Goal: Task Accomplishment & Management: Use online tool/utility

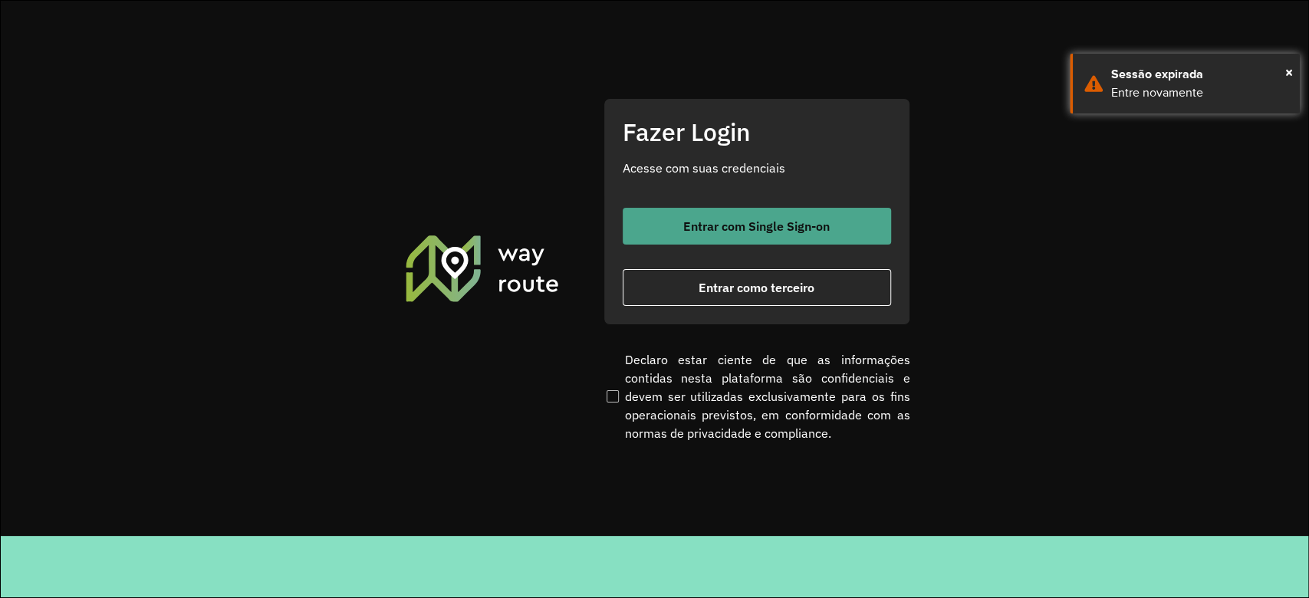
click at [718, 232] on span "Entrar com Single Sign-on" at bounding box center [756, 226] width 146 height 12
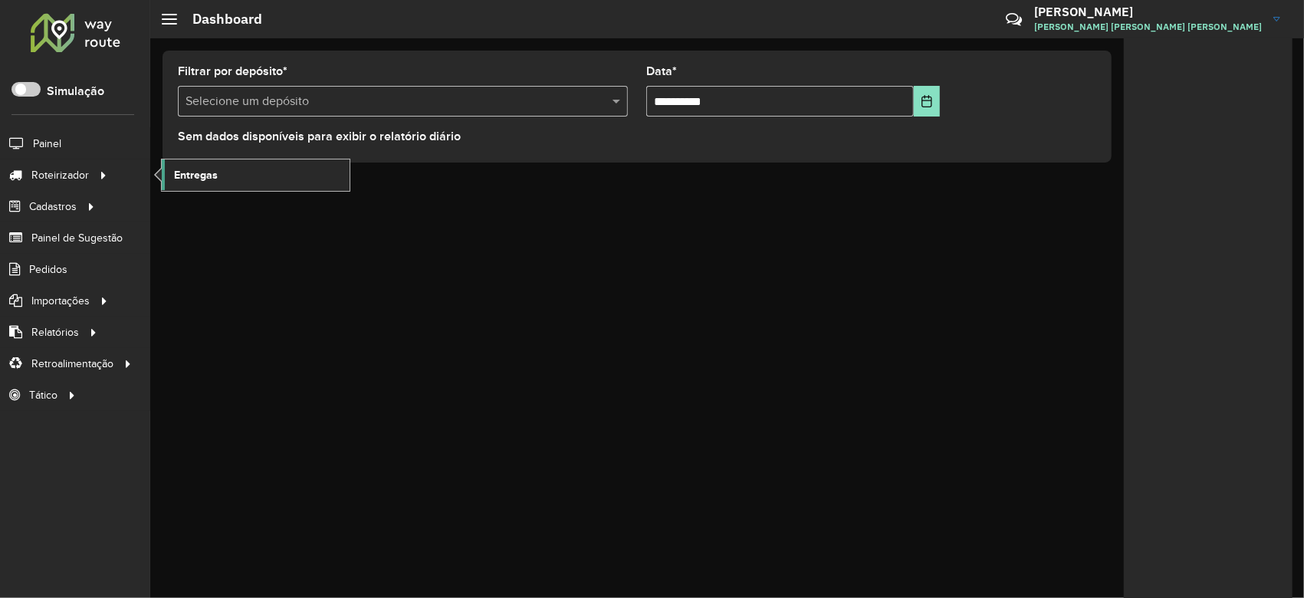
click at [193, 185] on link "Entregas" at bounding box center [256, 174] width 188 height 31
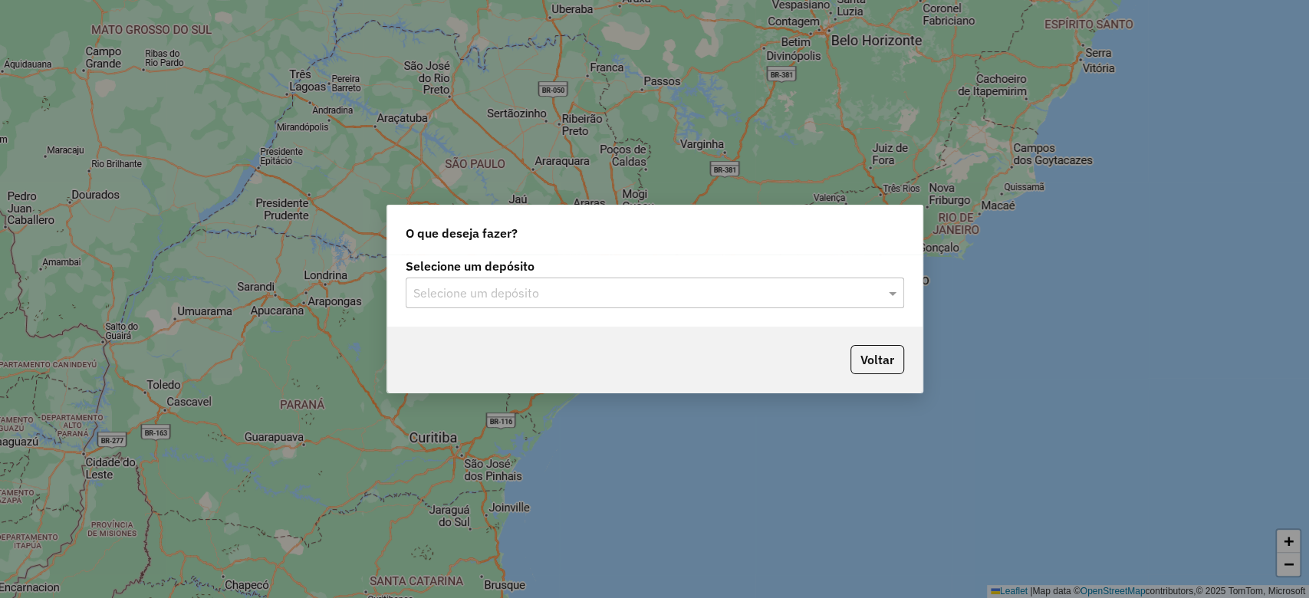
click at [464, 302] on input "text" at bounding box center [639, 293] width 452 height 18
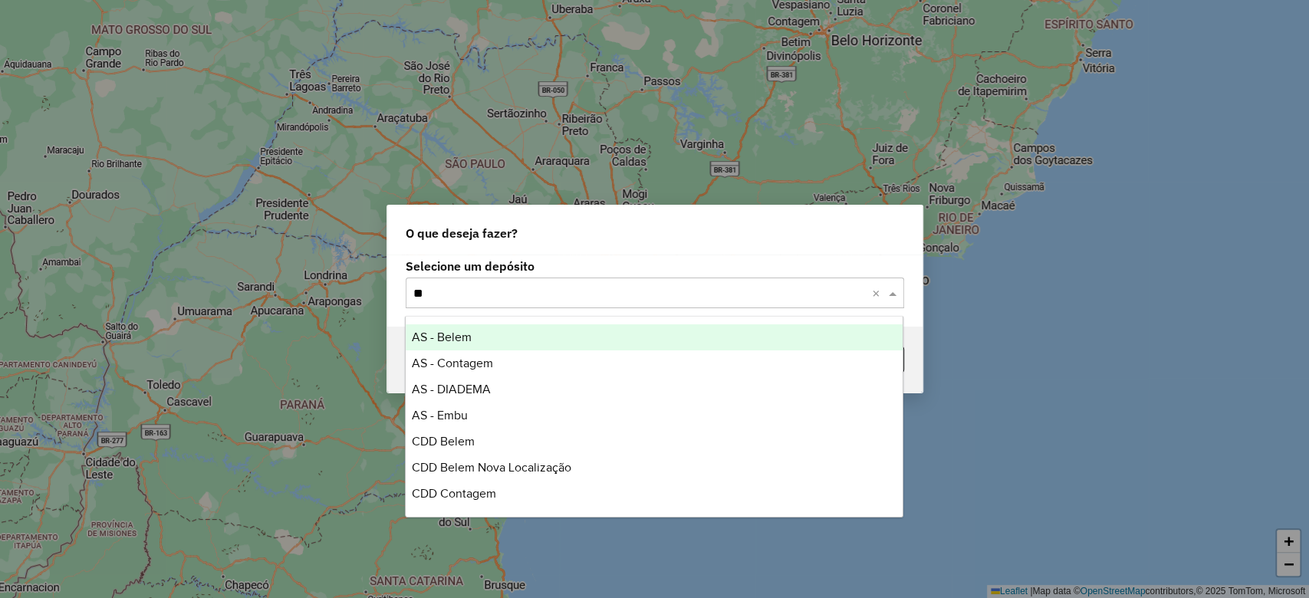
type input "***"
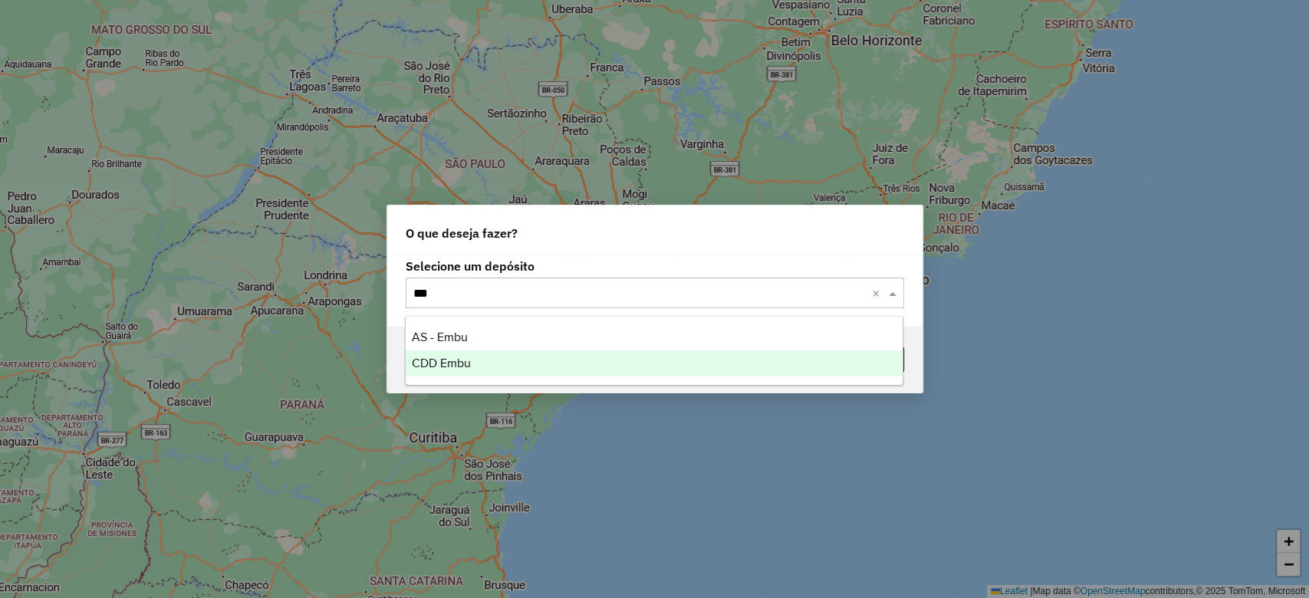
click at [421, 365] on span "CDD Embu" at bounding box center [441, 363] width 59 height 13
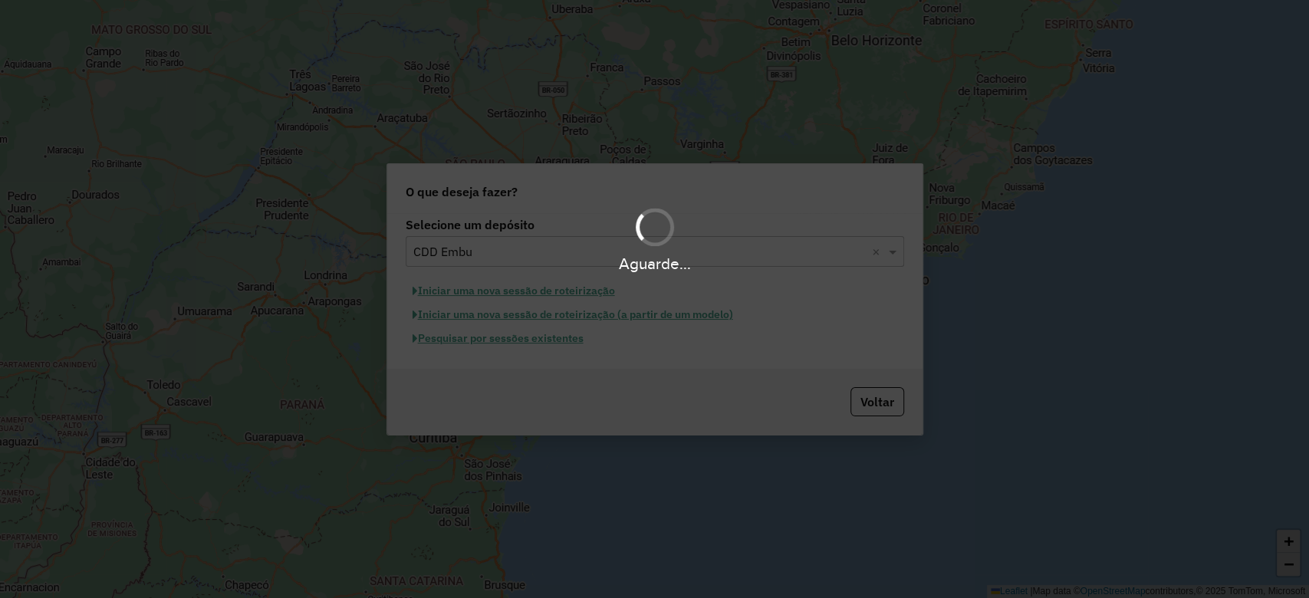
click at [518, 339] on div "Aguarde..." at bounding box center [654, 299] width 1309 height 598
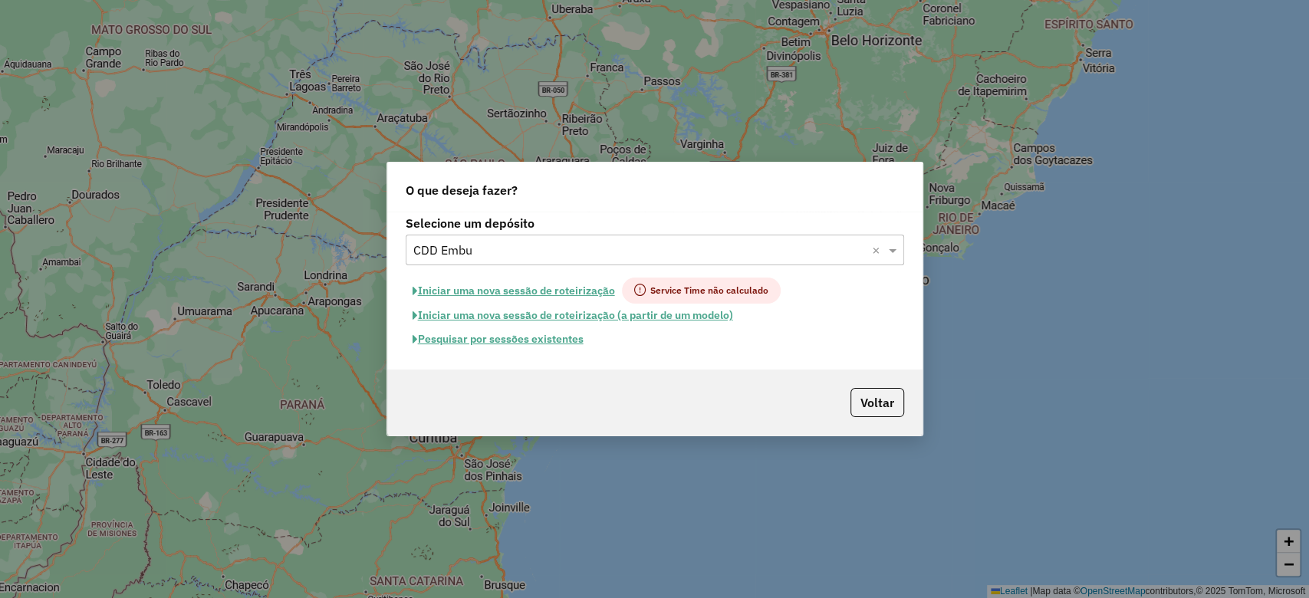
click at [511, 339] on button "Pesquisar por sessões existentes" at bounding box center [498, 339] width 185 height 24
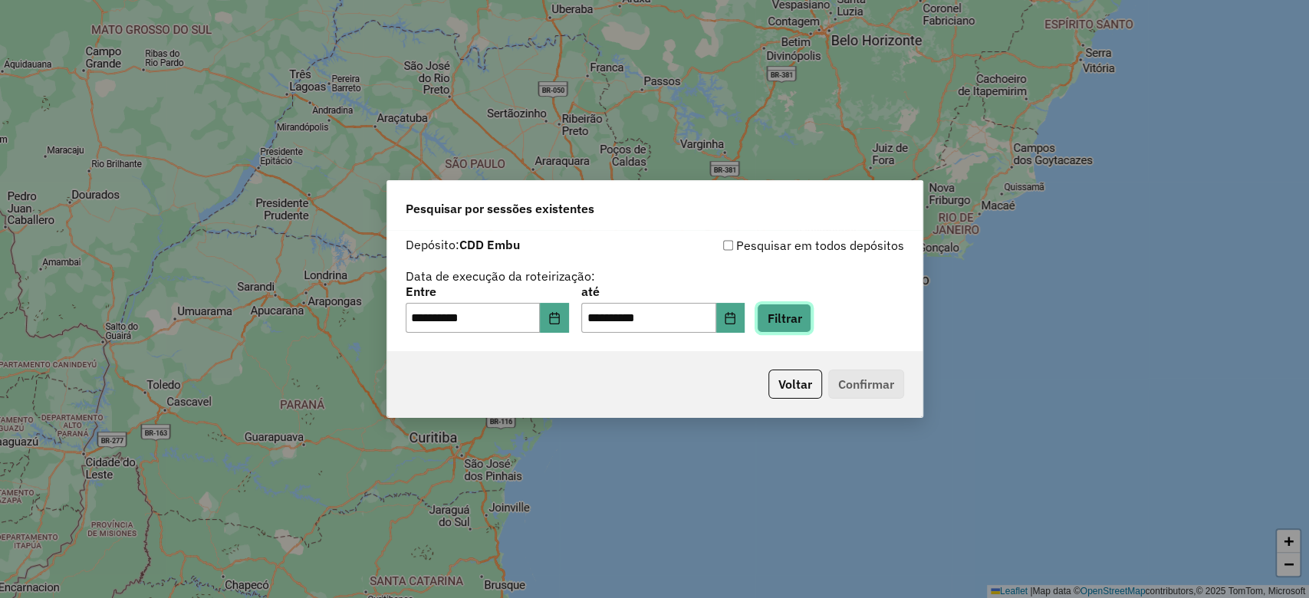
click at [799, 323] on button "Filtrar" at bounding box center [784, 318] width 54 height 29
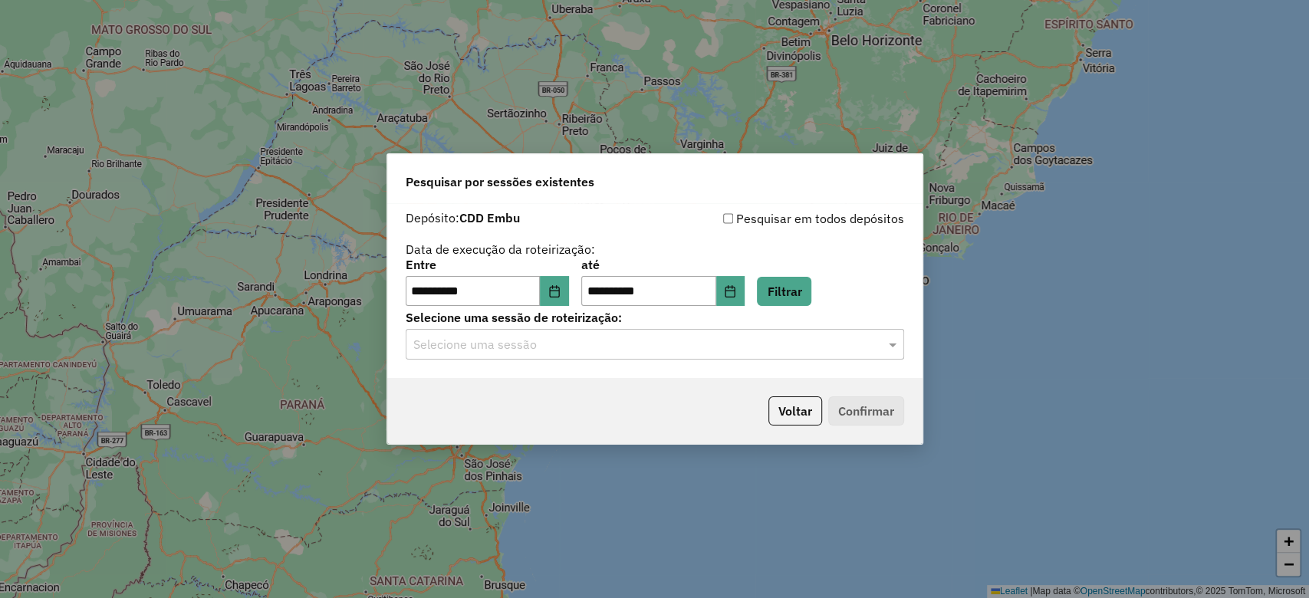
click at [589, 348] on input "text" at bounding box center [639, 345] width 452 height 18
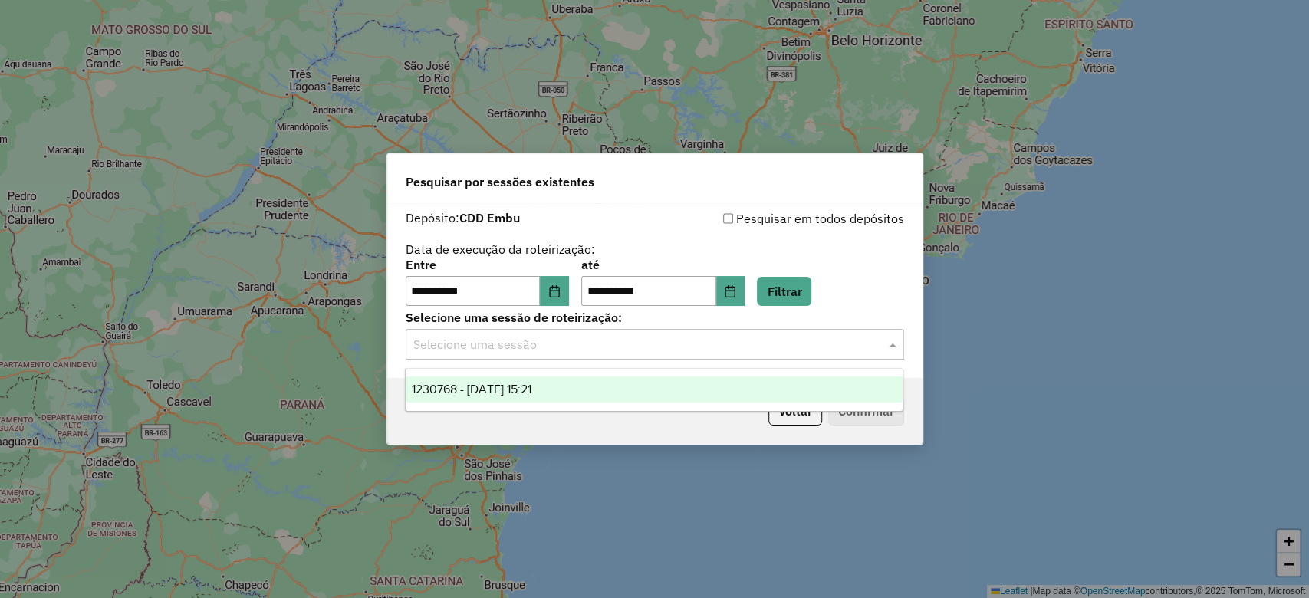
click at [577, 396] on div "1230768 - 18/08/2025 15:21" at bounding box center [654, 389] width 497 height 26
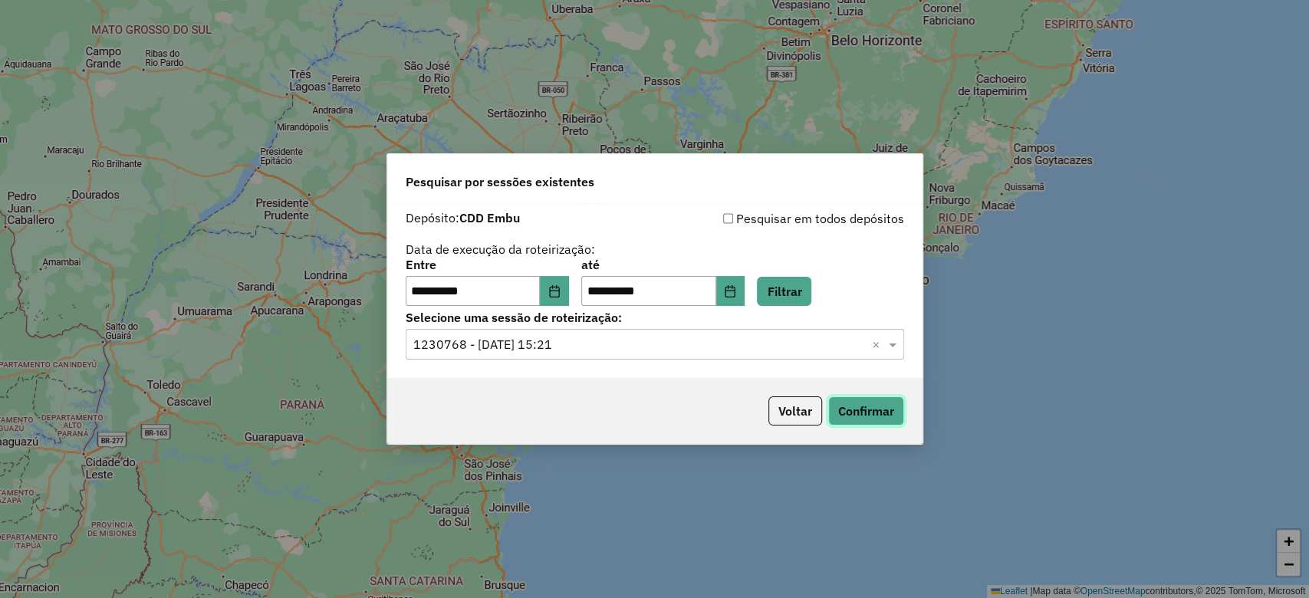
click at [834, 426] on button "Confirmar" at bounding box center [866, 410] width 76 height 29
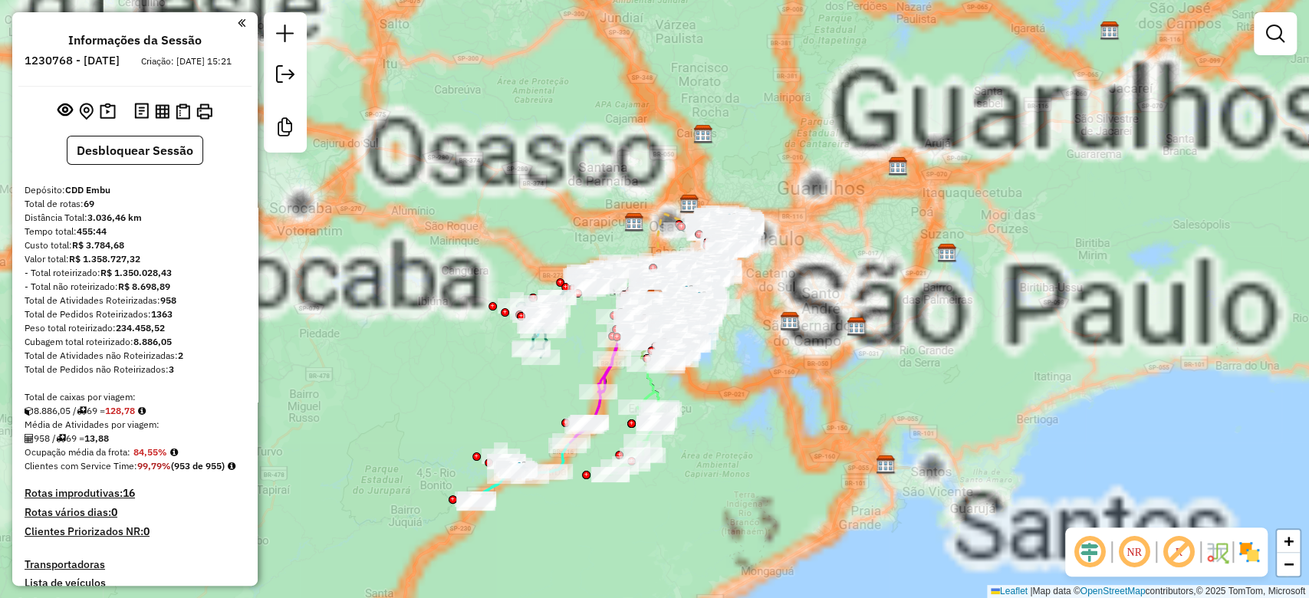
click at [1085, 547] on em at bounding box center [1089, 552] width 37 height 37
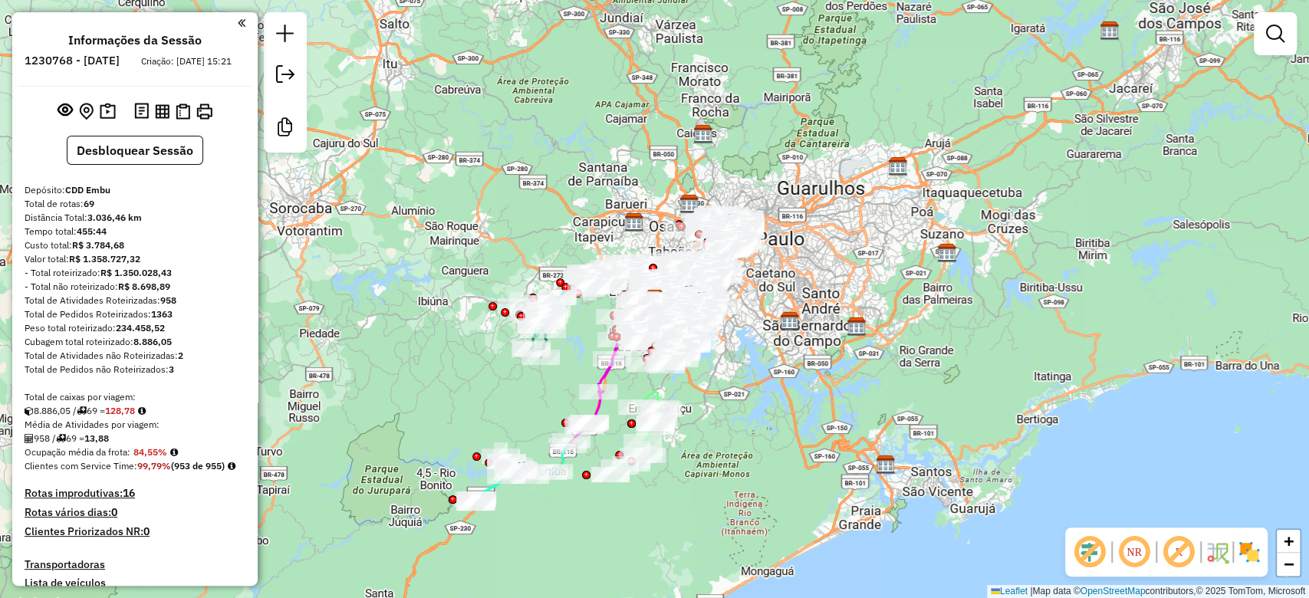
drag, startPoint x: 1173, startPoint y: 547, endPoint x: 1247, endPoint y: 543, distance: 73.7
click at [1172, 547] on em at bounding box center [1178, 552] width 37 height 37
click at [1247, 543] on img at bounding box center [1249, 552] width 25 height 25
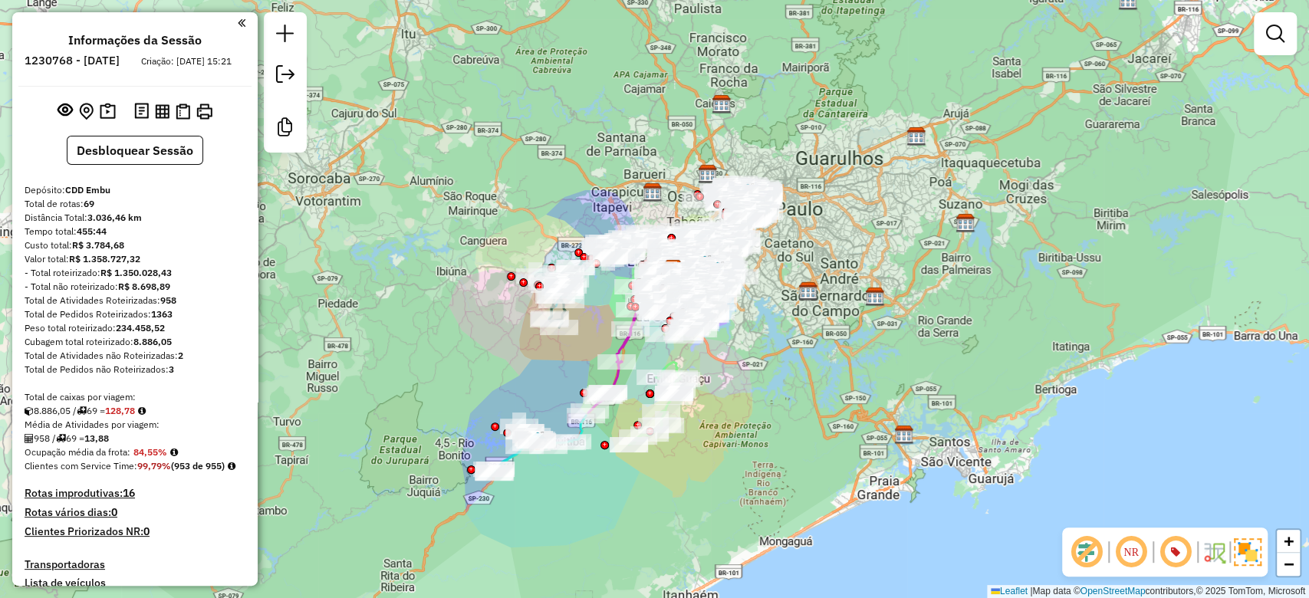
drag, startPoint x: 484, startPoint y: 228, endPoint x: 502, endPoint y: 199, distance: 35.1
click at [502, 199] on div "Janela de atendimento Grade de atendimento Capacidade Transportadoras Veículos …" at bounding box center [654, 299] width 1309 height 598
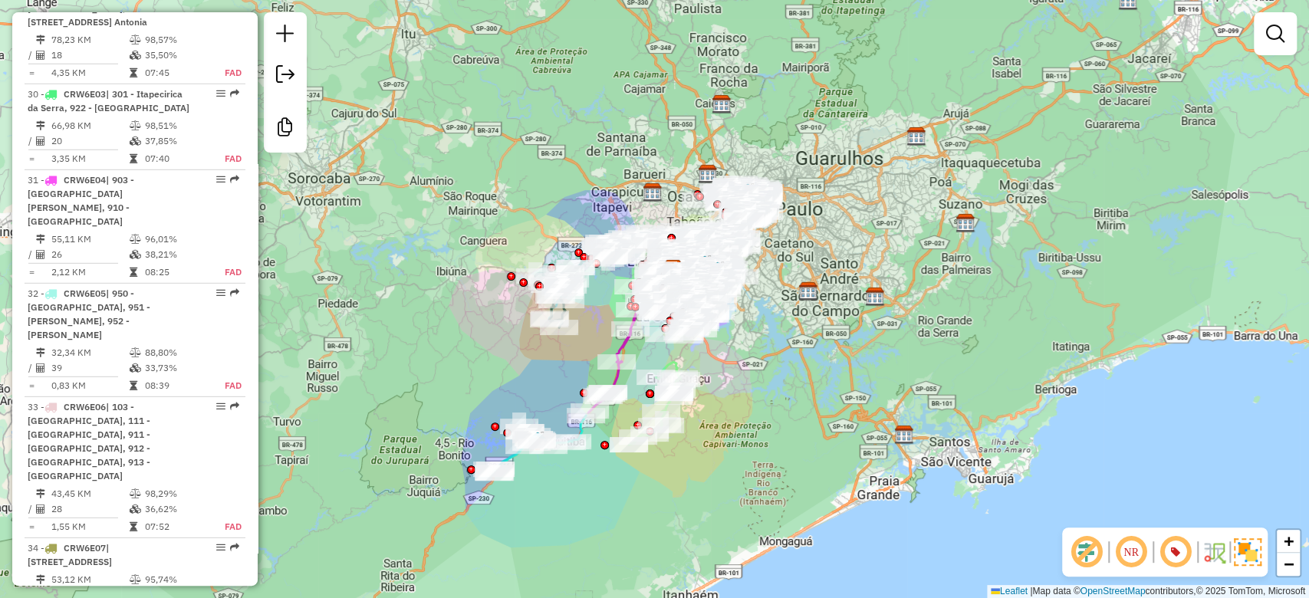
scroll to position [3067, 0]
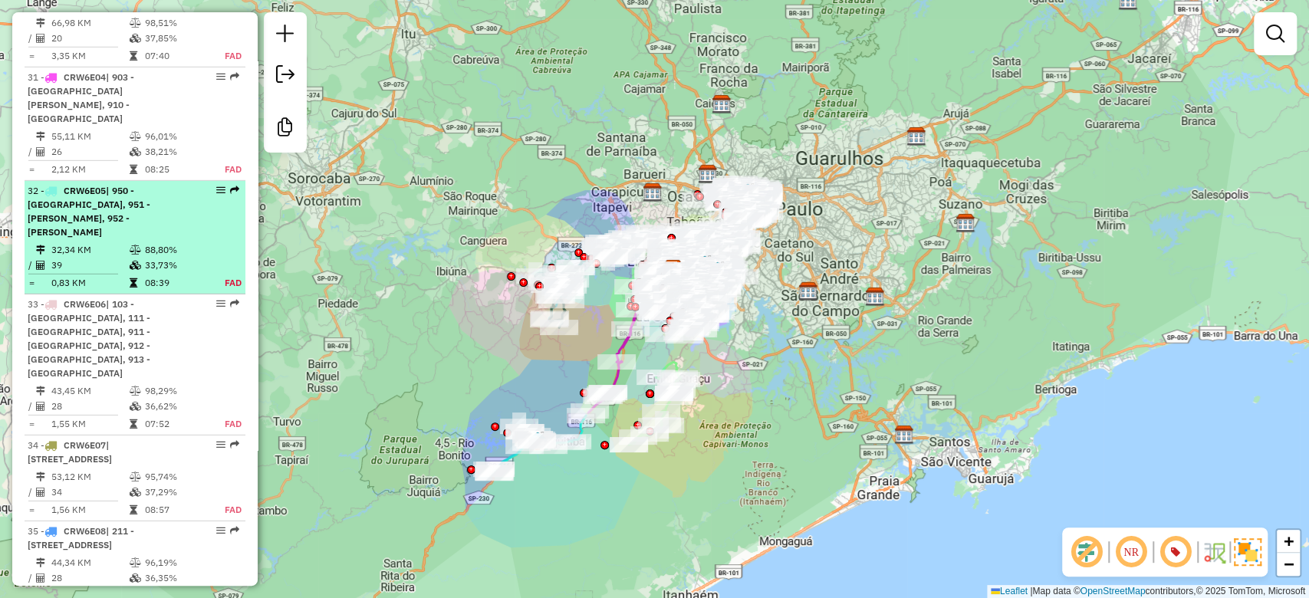
click at [137, 245] on icon at bounding box center [136, 249] width 12 height 9
select select "**********"
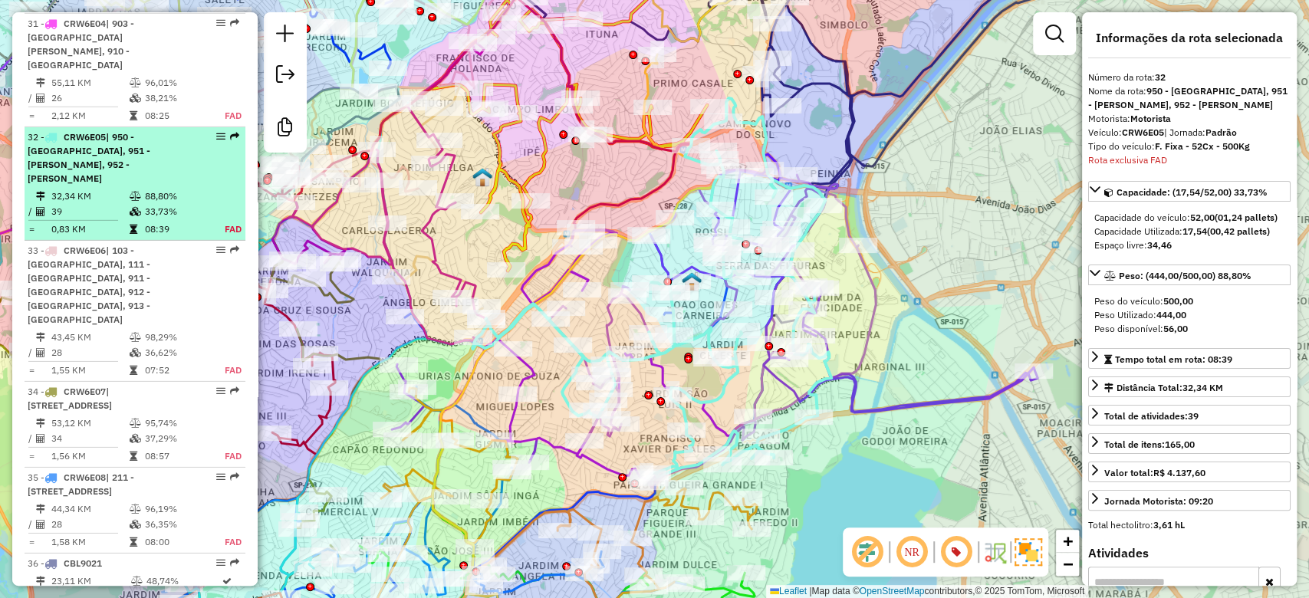
scroll to position [3116, 0]
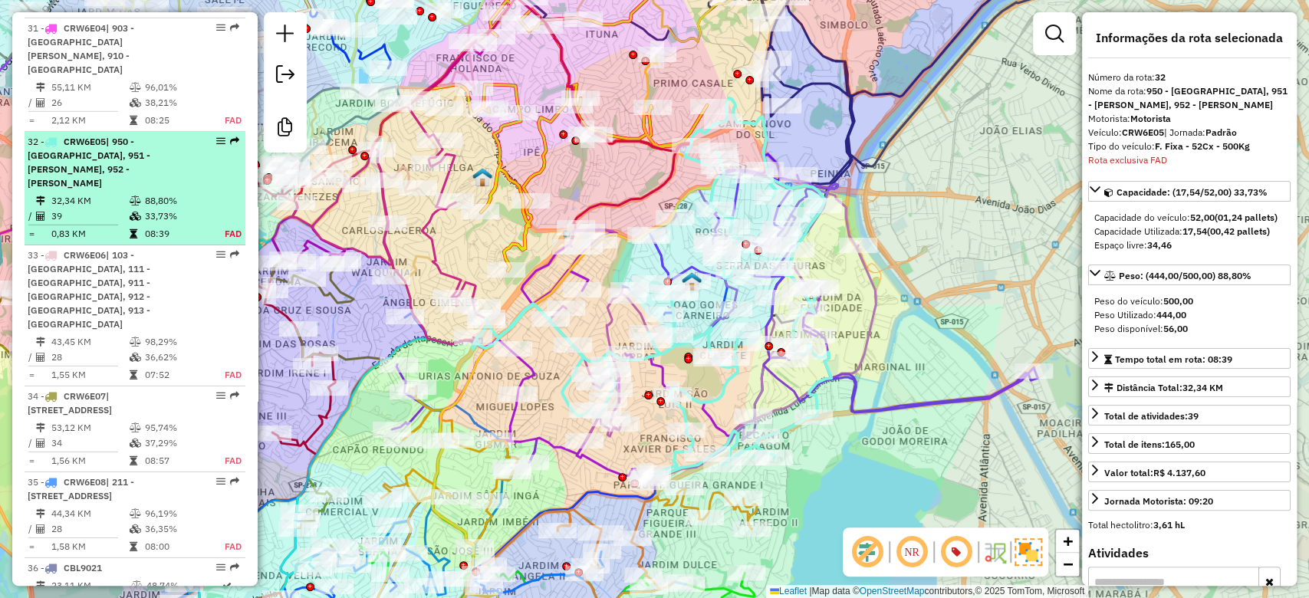
click at [153, 150] on div "32 - CRW6E05 | 950 - [GEOGRAPHIC_DATA], 951 - [PERSON_NAME], 952 - Patio Guida …" at bounding box center [109, 162] width 163 height 55
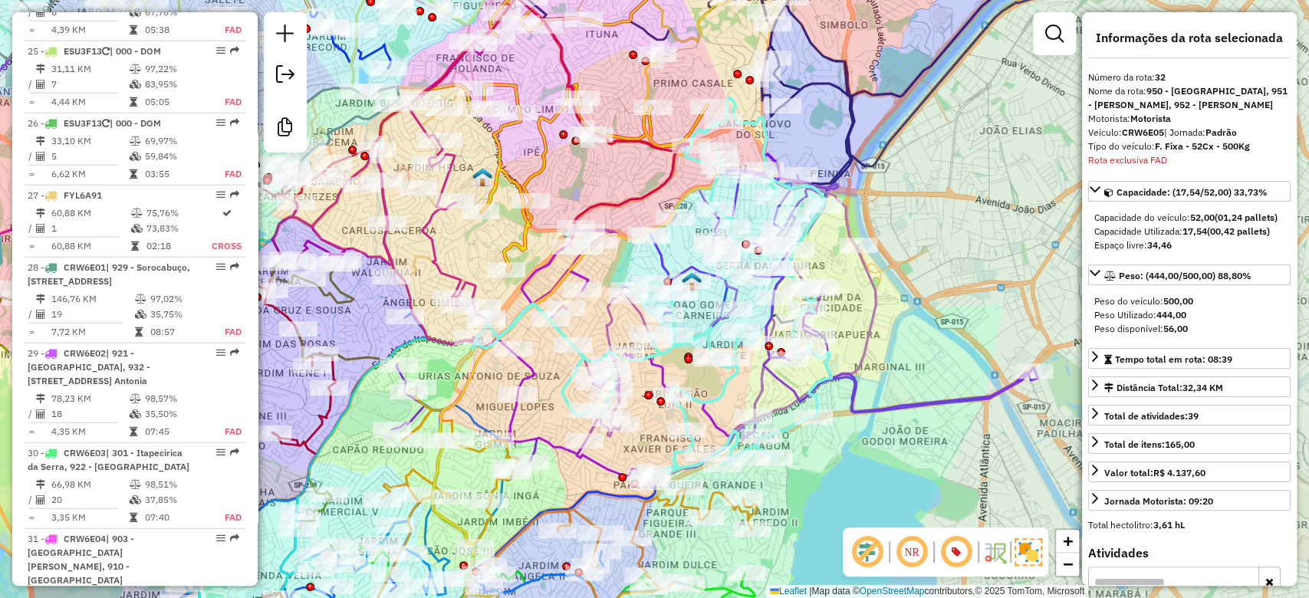
scroll to position [2503, 0]
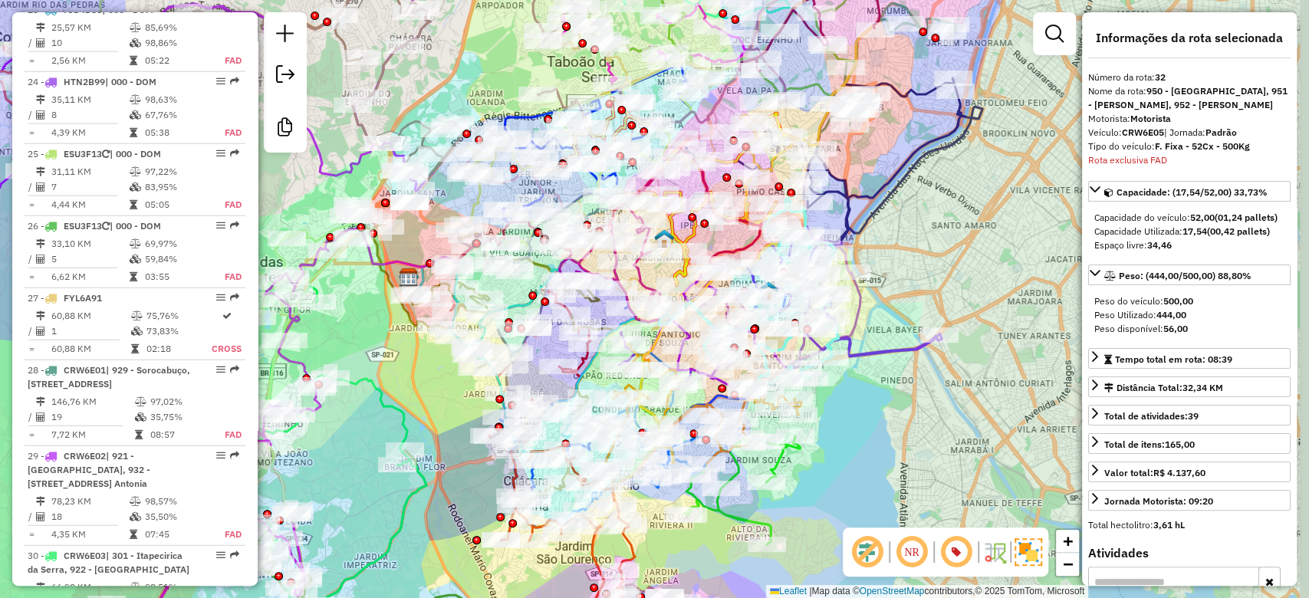
drag, startPoint x: 984, startPoint y: 291, endPoint x: 914, endPoint y: 298, distance: 70.1
click at [943, 283] on div "Janela de atendimento Grade de atendimento Capacidade Transportadoras Veículos …" at bounding box center [654, 299] width 1309 height 598
